Goal: Register for event/course

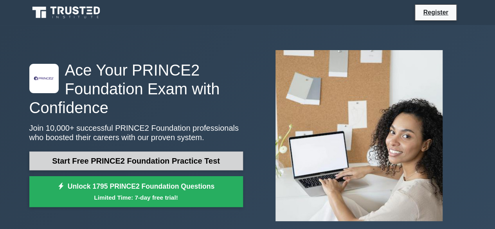
click at [117, 162] on link "Start Free PRINCE2 Foundation Practice Test" at bounding box center [136, 161] width 214 height 19
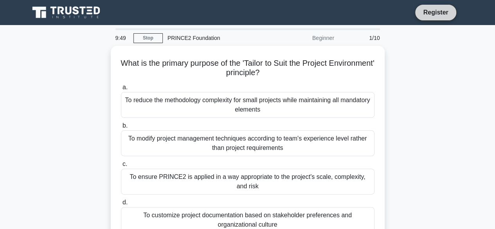
click at [430, 15] on link "Register" at bounding box center [436, 12] width 34 height 10
